Goal: Transaction & Acquisition: Download file/media

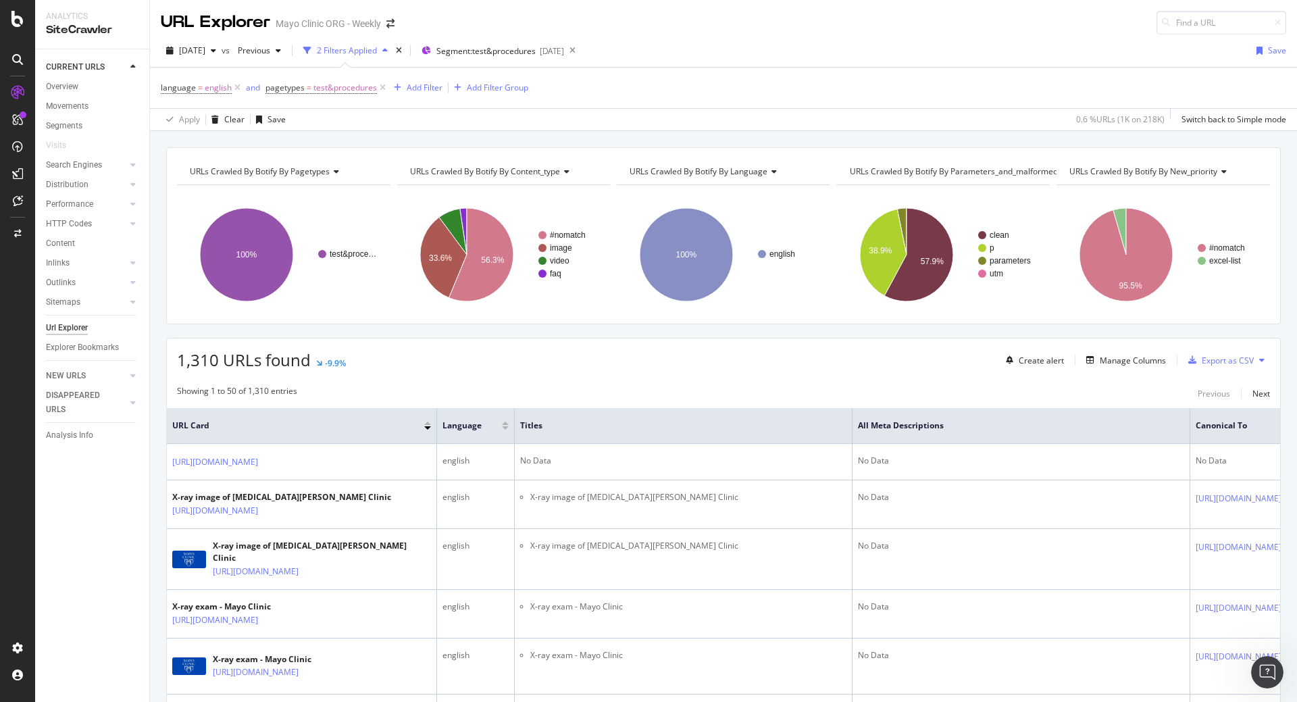
scroll to position [1176, 0]
click at [1217, 360] on div "Export as CSV" at bounding box center [1227, 360] width 52 height 11
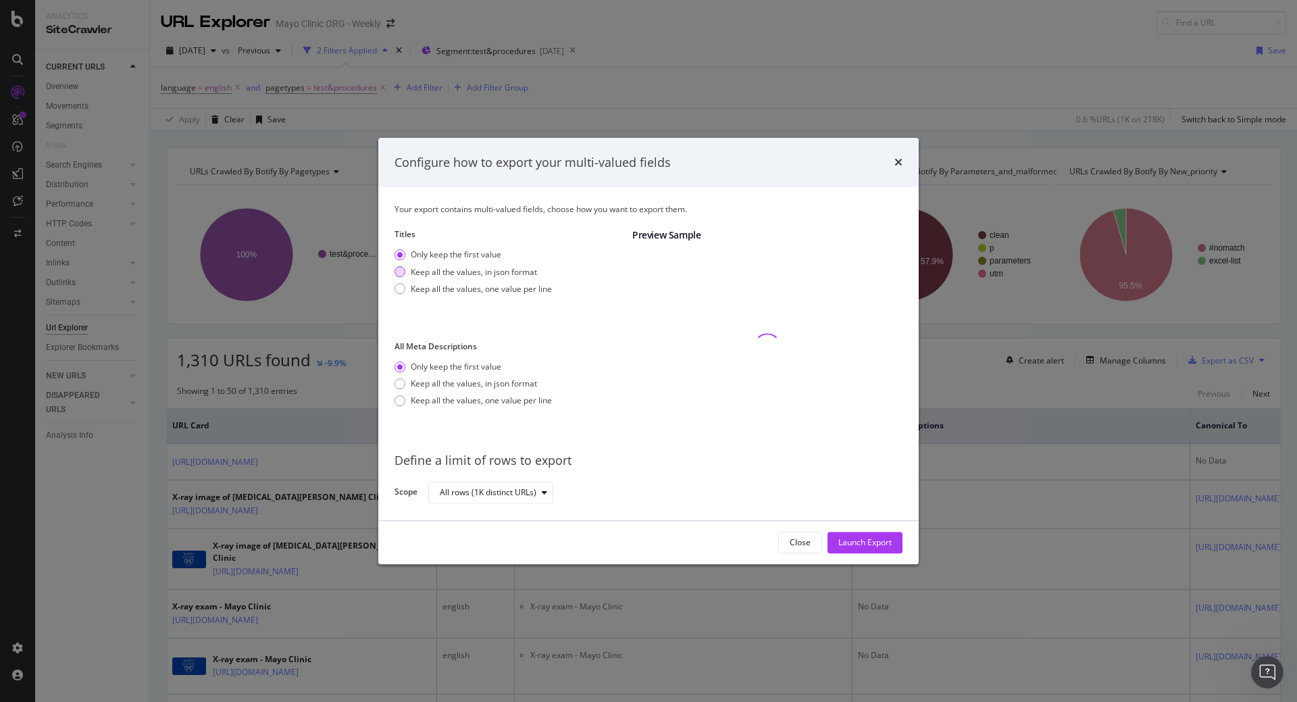
click at [494, 269] on div "Keep all the values, in json format" at bounding box center [474, 271] width 126 height 11
click at [449, 387] on div "Keep all the values, in json format" at bounding box center [474, 383] width 126 height 11
click at [850, 529] on div "Close Launch Export" at bounding box center [648, 542] width 540 height 43
click at [850, 539] on div "Launch Export" at bounding box center [864, 542] width 53 height 11
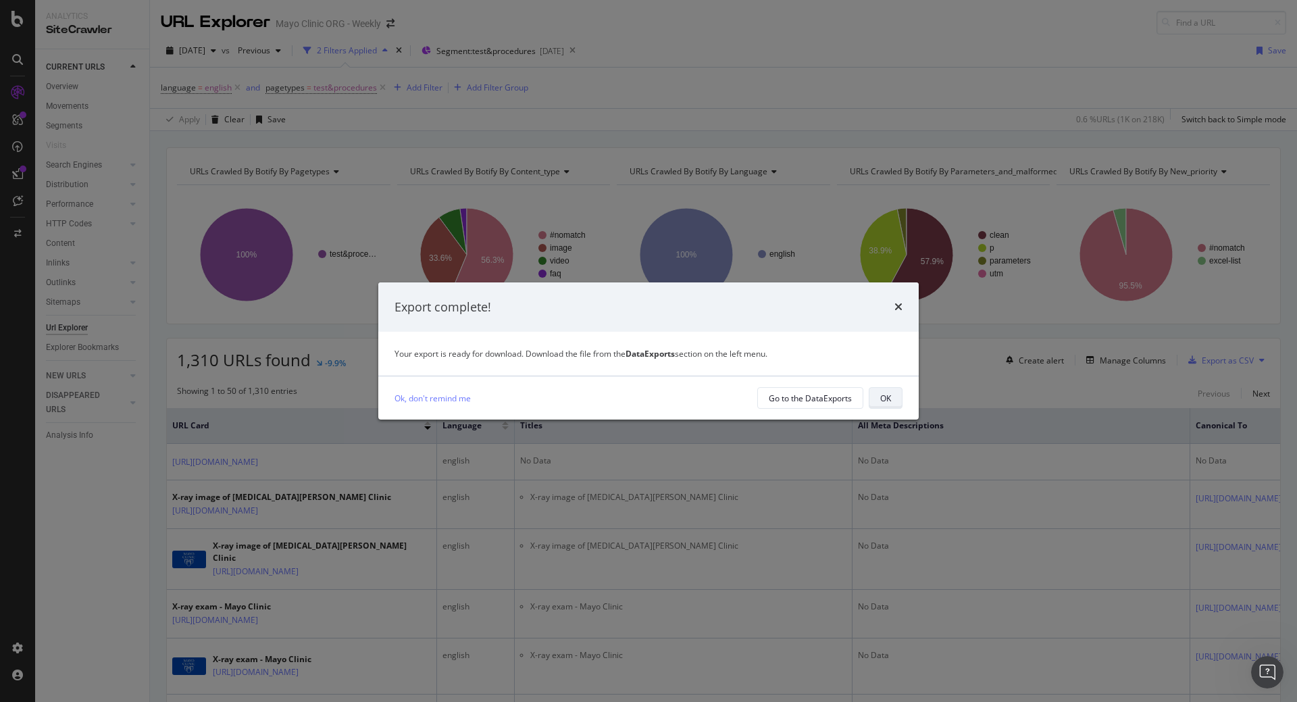
click at [881, 390] on div "OK" at bounding box center [885, 397] width 11 height 19
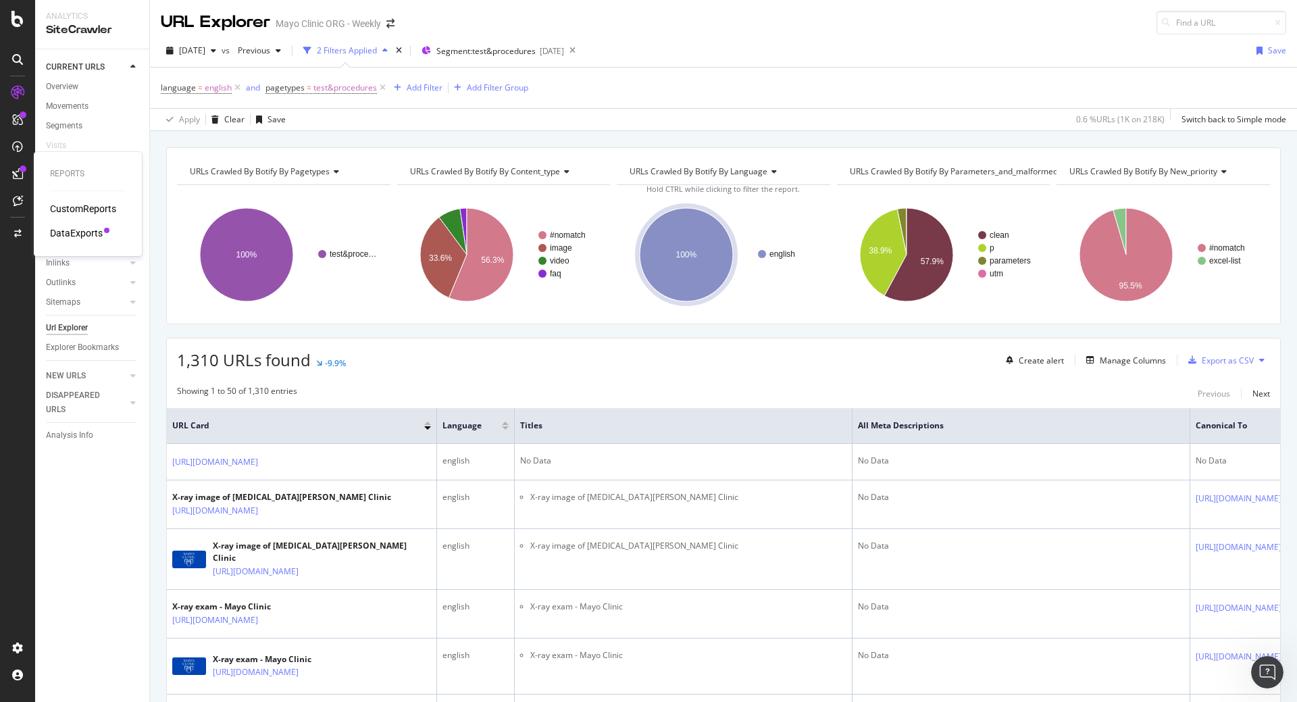
click at [88, 228] on div "DataExports" at bounding box center [76, 233] width 53 height 14
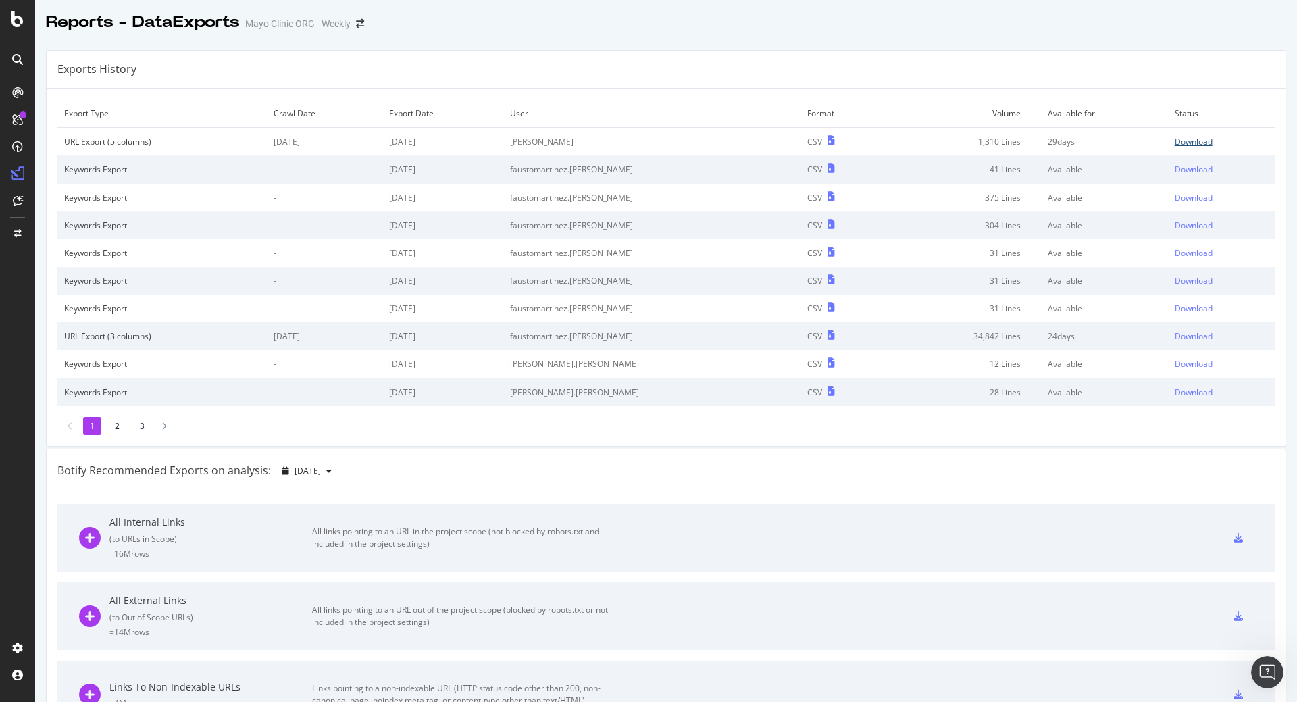
click at [1174, 140] on div "Download" at bounding box center [1193, 141] width 38 height 11
